Goal: Task Accomplishment & Management: Use online tool/utility

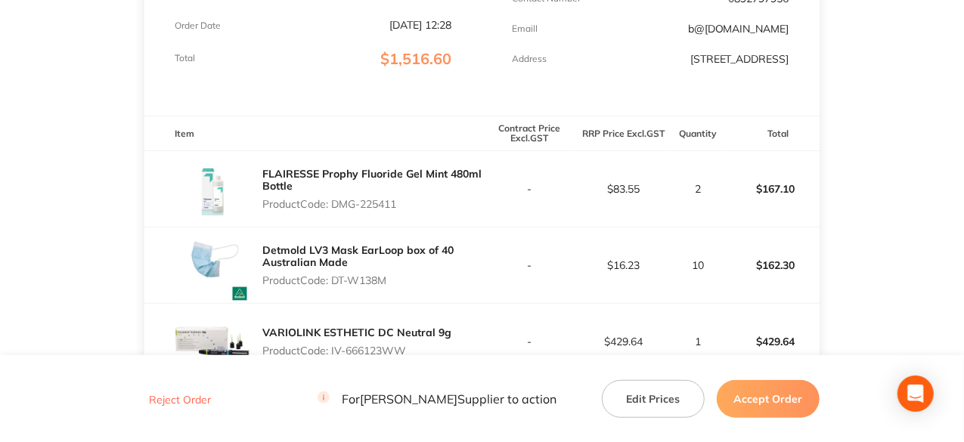
scroll to position [76, 0]
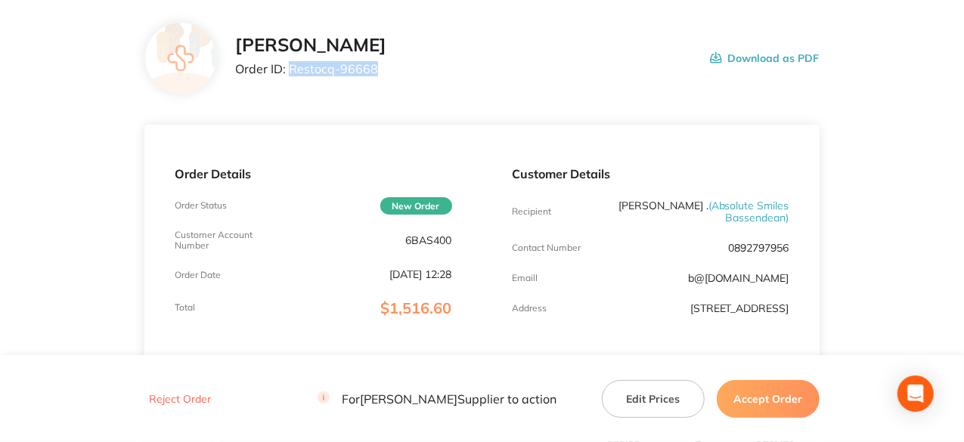
drag, startPoint x: 377, startPoint y: 68, endPoint x: 292, endPoint y: 60, distance: 85.0
click at [292, 62] on p "Order ID: Restocq- 96668" at bounding box center [310, 69] width 151 height 14
copy p "Restocq- 96668"
click at [777, 406] on button "Accept Order" at bounding box center [768, 399] width 103 height 38
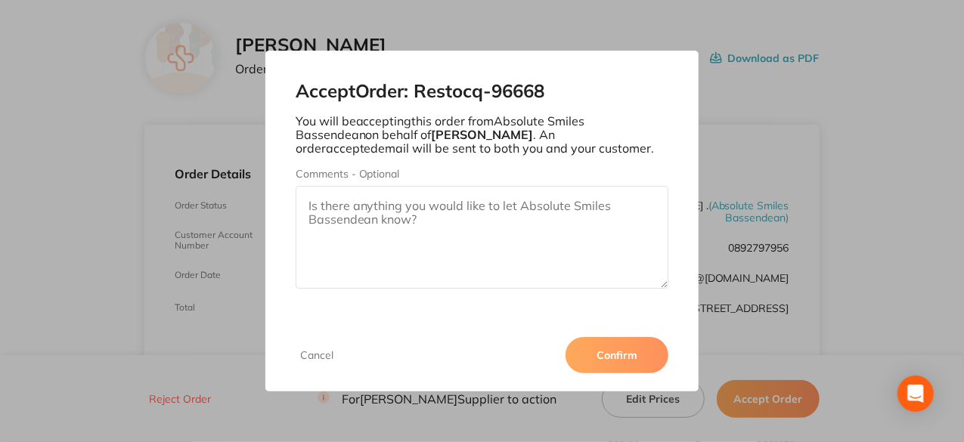
click at [647, 358] on button "Confirm" at bounding box center [617, 355] width 103 height 36
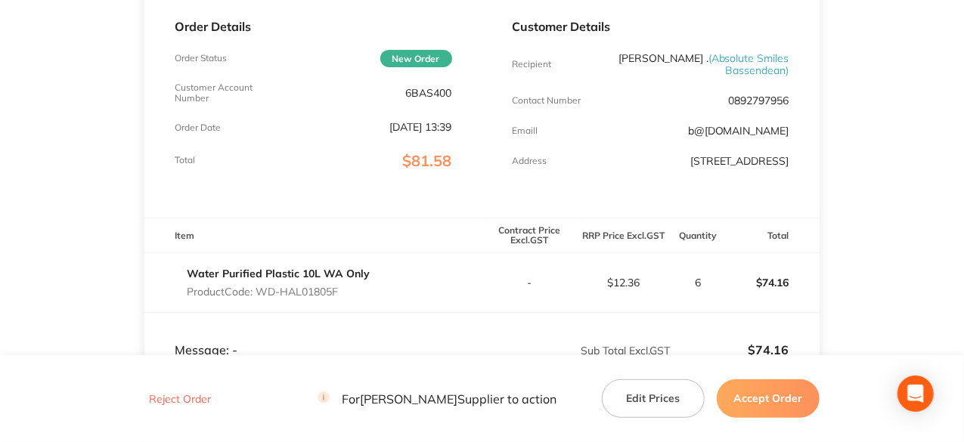
scroll to position [227, 0]
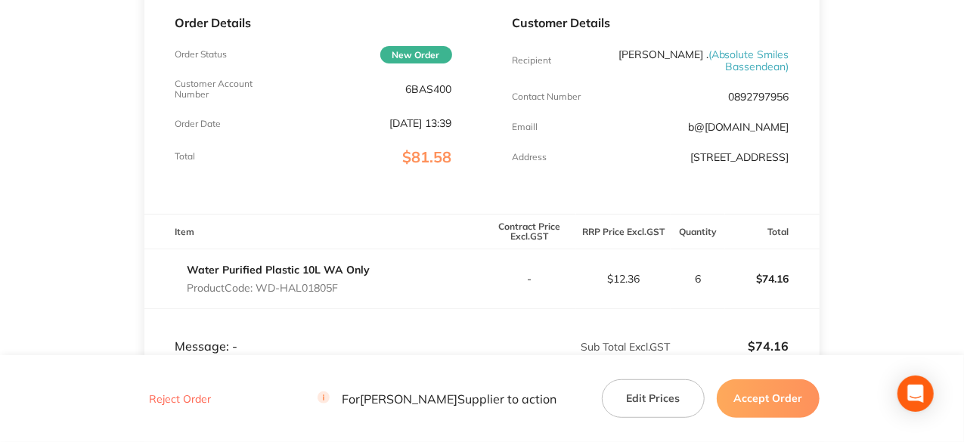
drag, startPoint x: 340, startPoint y: 285, endPoint x: 260, endPoint y: 280, distance: 79.6
click at [260, 280] on div "Water Purified Plastic 10L WA Only Product Code: WD-HAL01805F" at bounding box center [278, 279] width 183 height 42
copy p "WD-HAL01805F"
click at [785, 395] on button "Accept Order" at bounding box center [768, 399] width 103 height 38
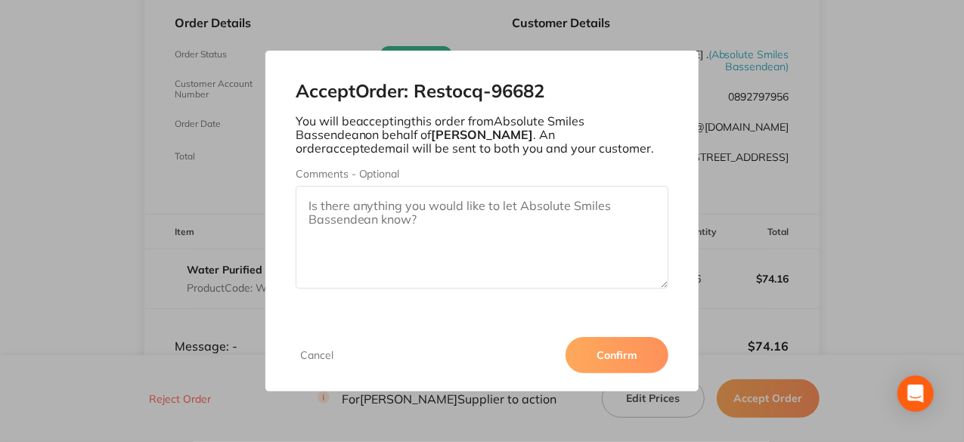
click at [629, 355] on button "Confirm" at bounding box center [617, 355] width 103 height 36
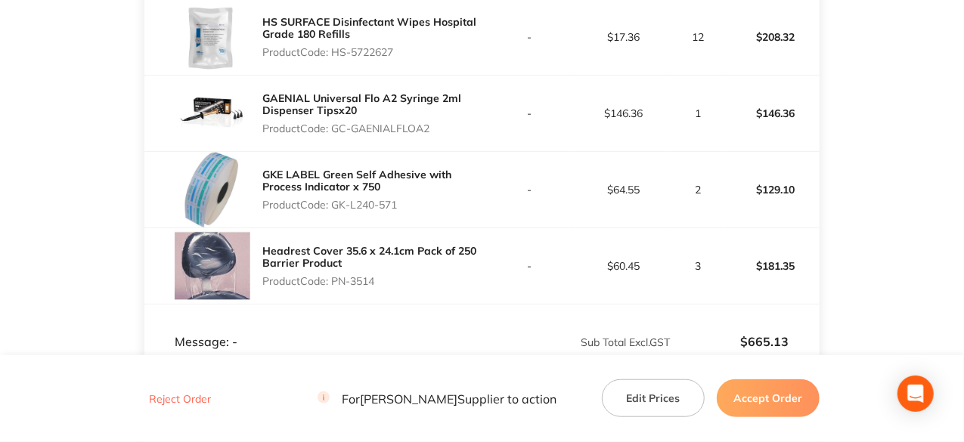
scroll to position [454, 0]
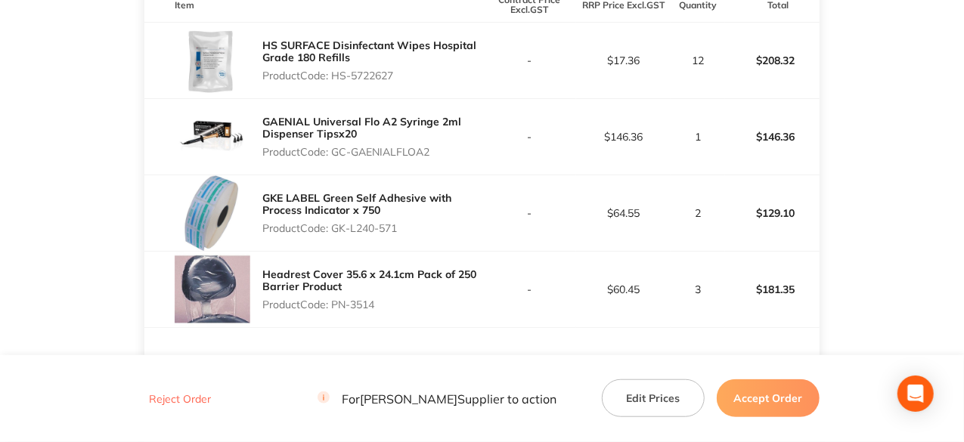
drag, startPoint x: 433, startPoint y: 147, endPoint x: 336, endPoint y: 152, distance: 96.2
click at [336, 152] on p "Product Code: GC-GAENIALFLOA2" at bounding box center [371, 152] width 219 height 12
copy p "GC-GAENIALFLOA2"
drag, startPoint x: 399, startPoint y: 225, endPoint x: 337, endPoint y: 229, distance: 62.1
click at [337, 229] on p "Product Code: GK-L240-571" at bounding box center [371, 228] width 219 height 12
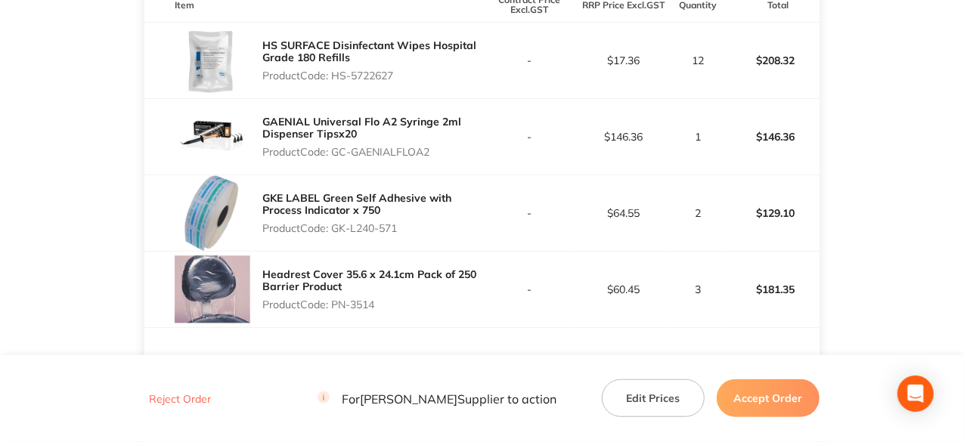
copy p "GK-L240-571"
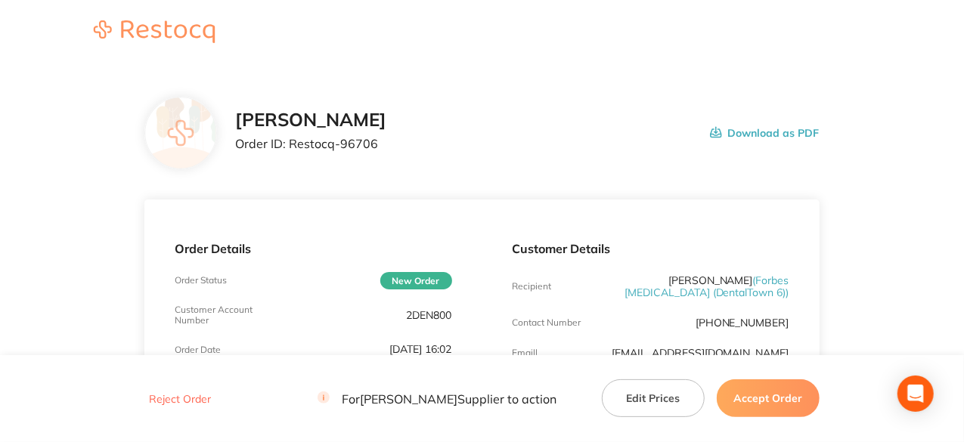
scroll to position [0, 0]
click at [779, 388] on button "Accept Order" at bounding box center [768, 399] width 103 height 38
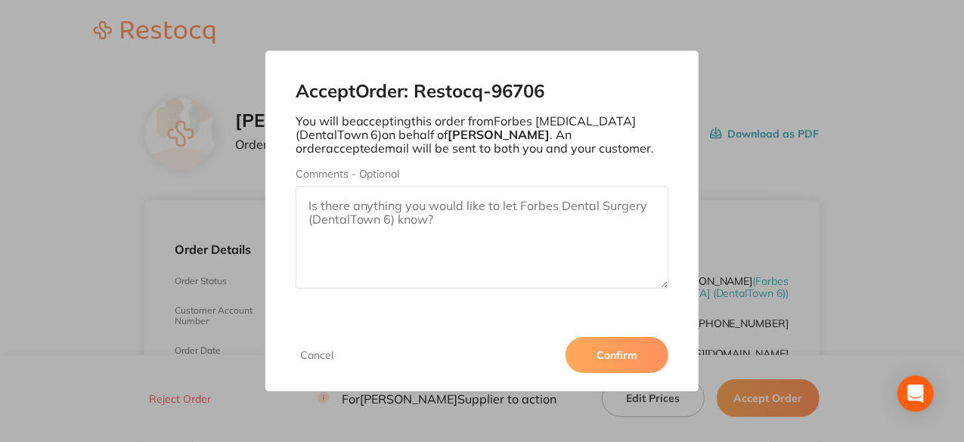
click at [597, 356] on button "Confirm" at bounding box center [617, 355] width 103 height 36
